Goal: Information Seeking & Learning: Learn about a topic

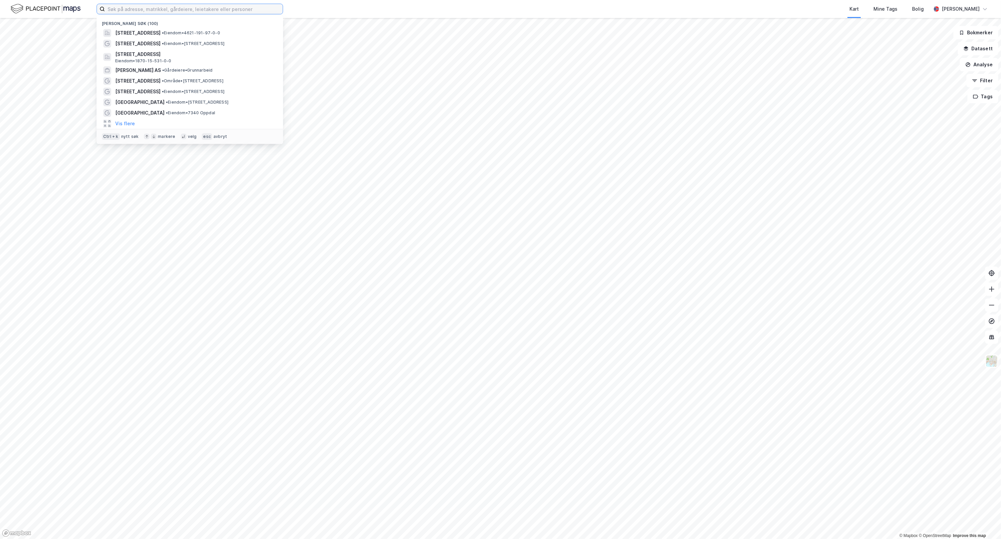
click at [205, 10] on input at bounding box center [194, 9] width 178 height 10
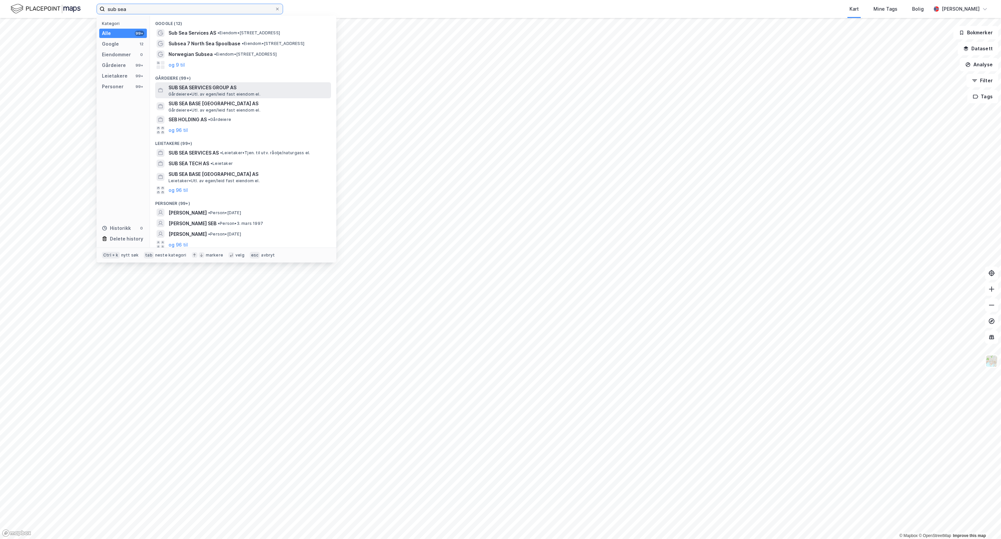
type input "sub sea"
click at [237, 92] on span "Gårdeiere • Utl. av egen/leid fast eiendom el." at bounding box center [215, 94] width 92 height 5
